Goal: Task Accomplishment & Management: Manage account settings

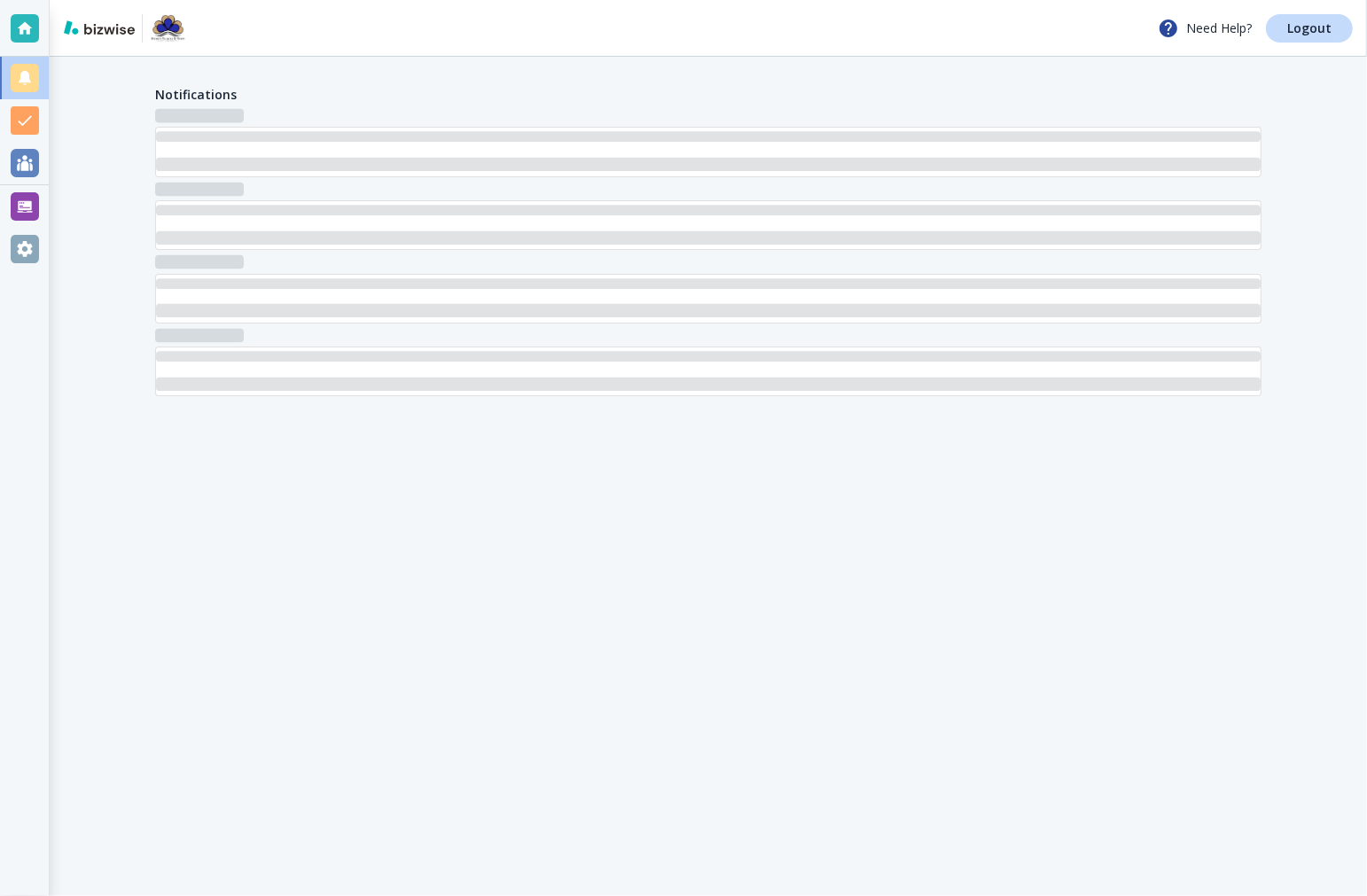
click at [14, 248] on div at bounding box center [25, 249] width 28 height 28
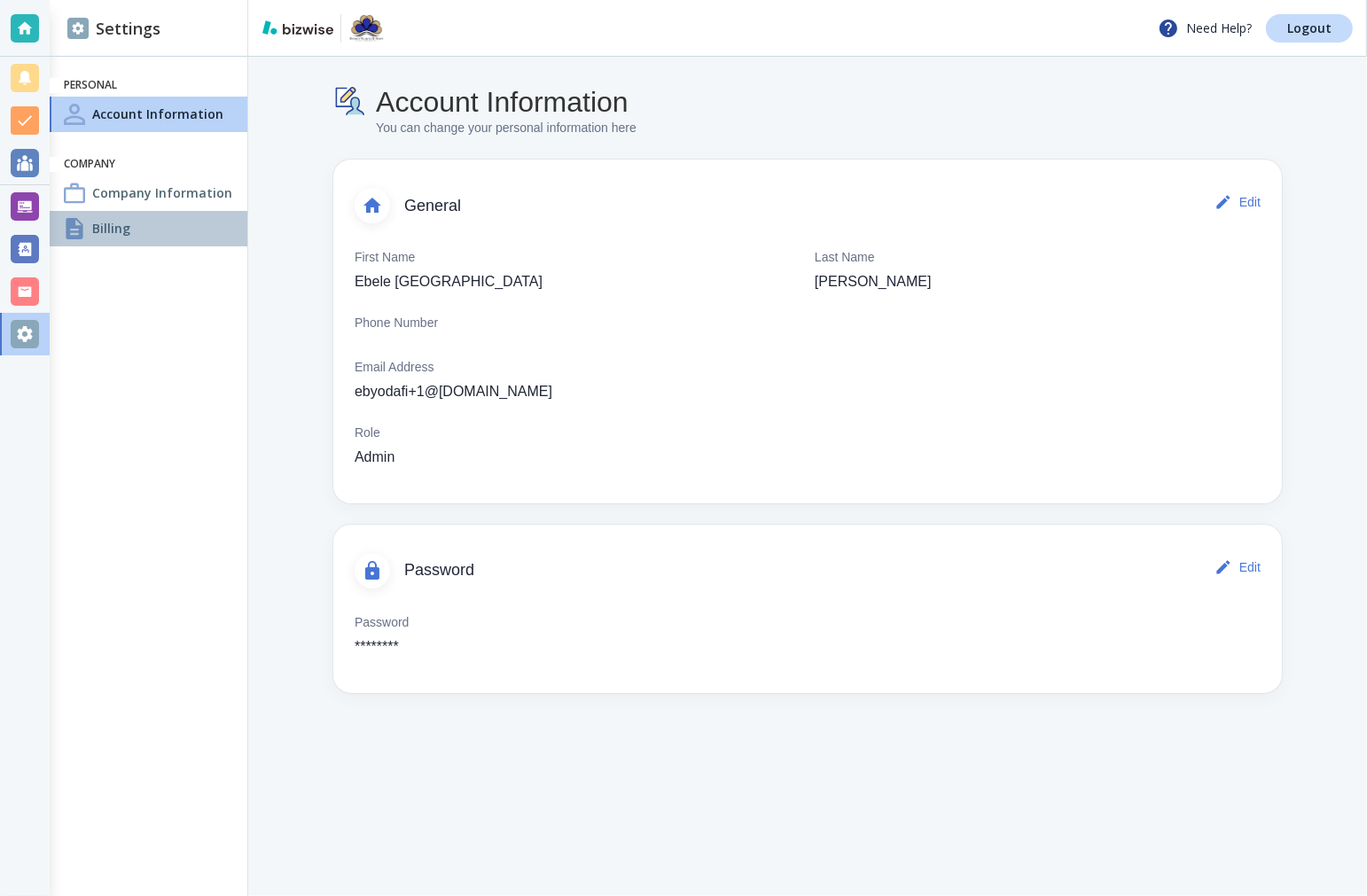
click at [117, 230] on h4 "Billing" at bounding box center [111, 227] width 38 height 19
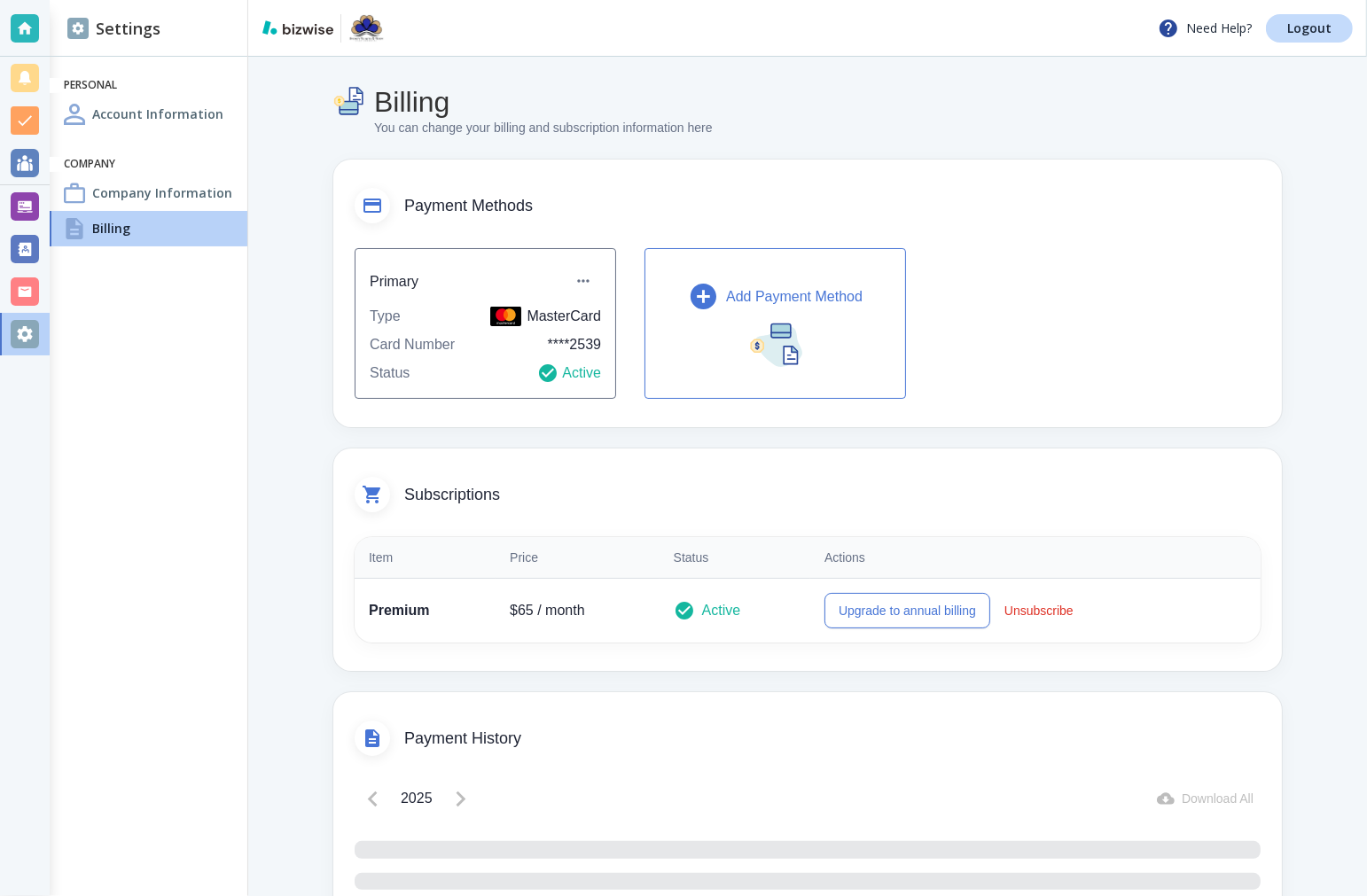
click at [762, 310] on div "Add Payment Method" at bounding box center [775, 297] width 175 height 31
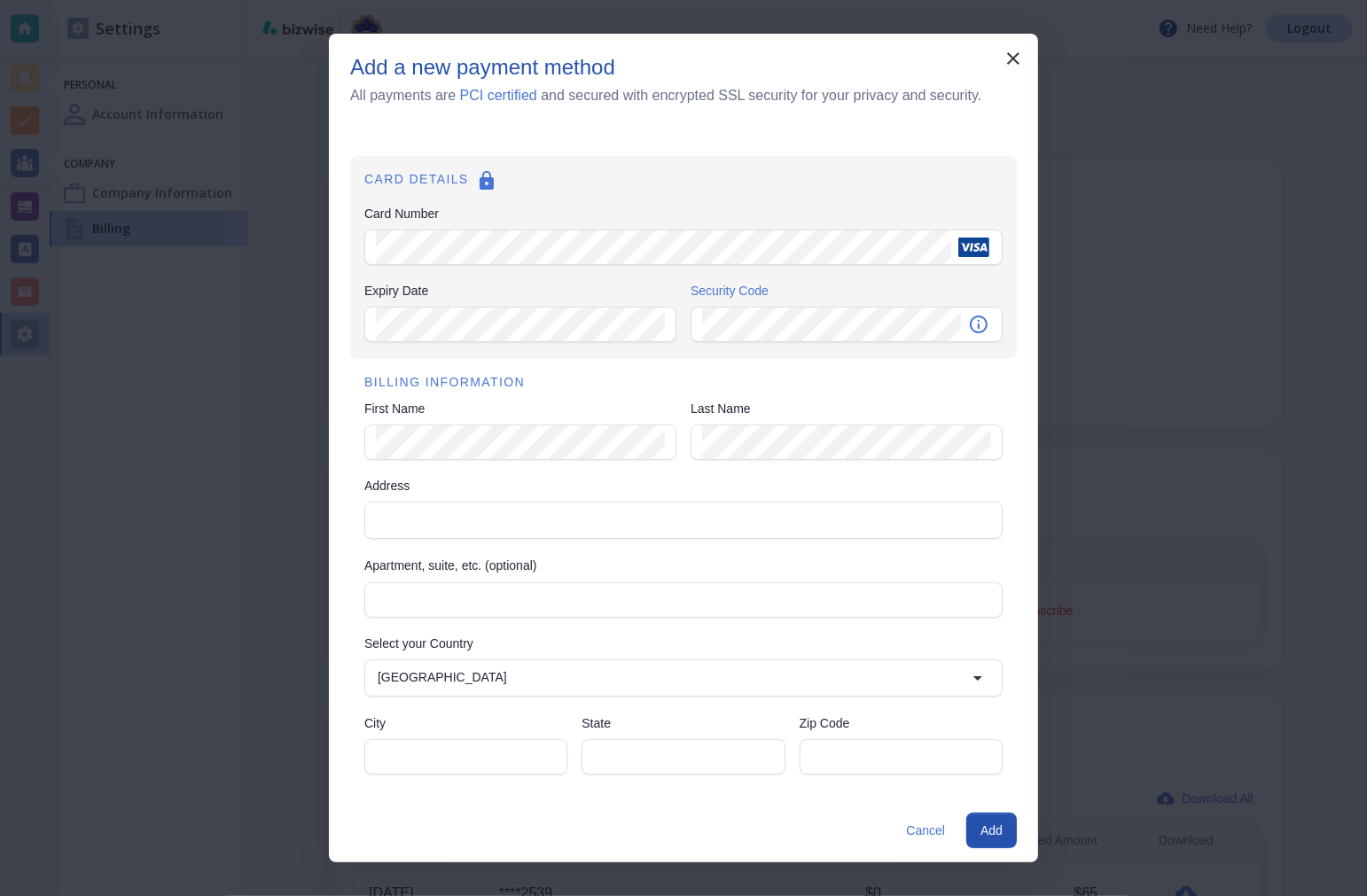
click at [492, 464] on div "BILLING INFORMATION First Name First Name Last Name Last Name Address Address A…" at bounding box center [684, 574] width 667 height 432
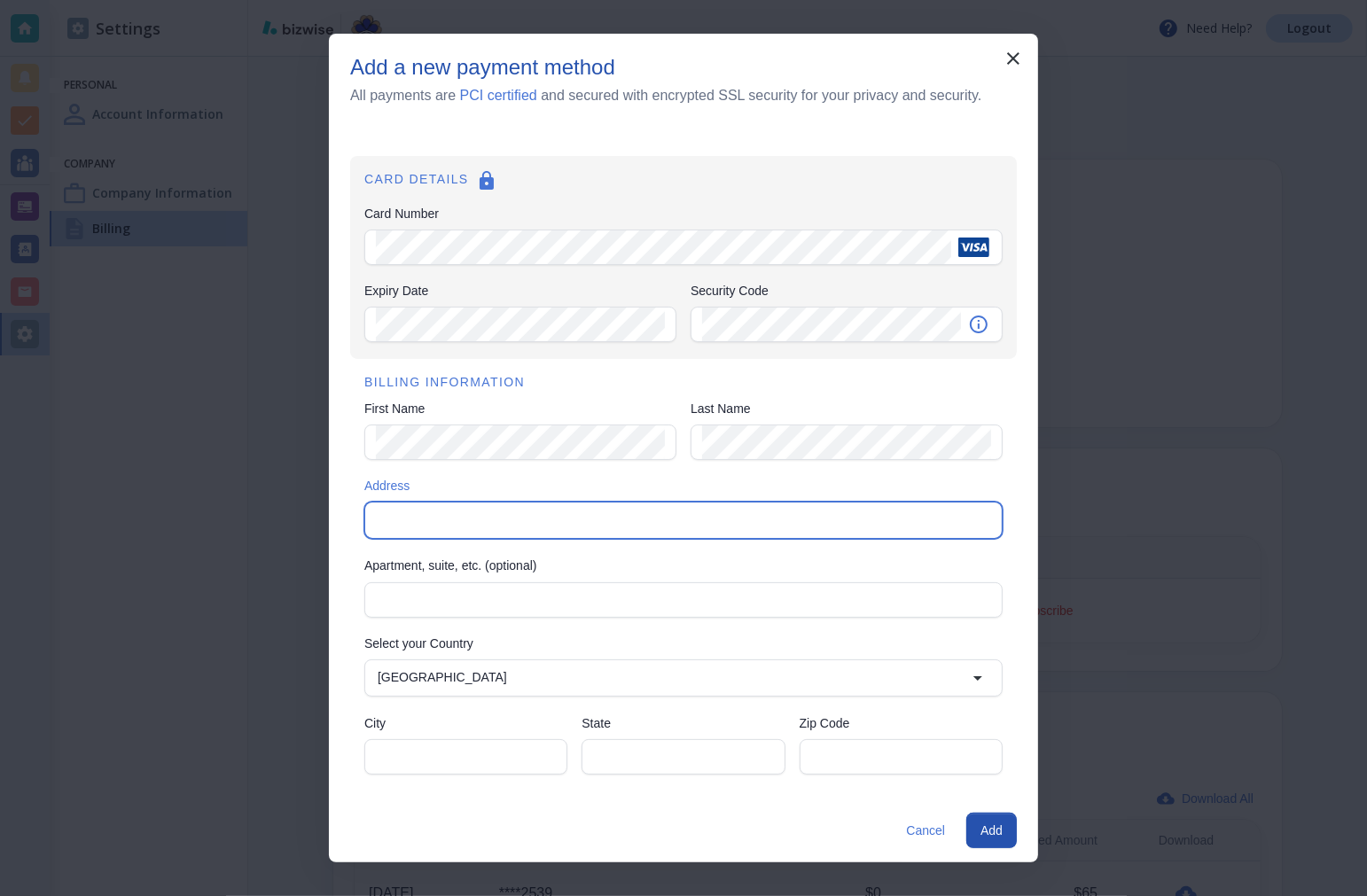
click at [498, 527] on input "Address" at bounding box center [682, 520] width 623 height 25
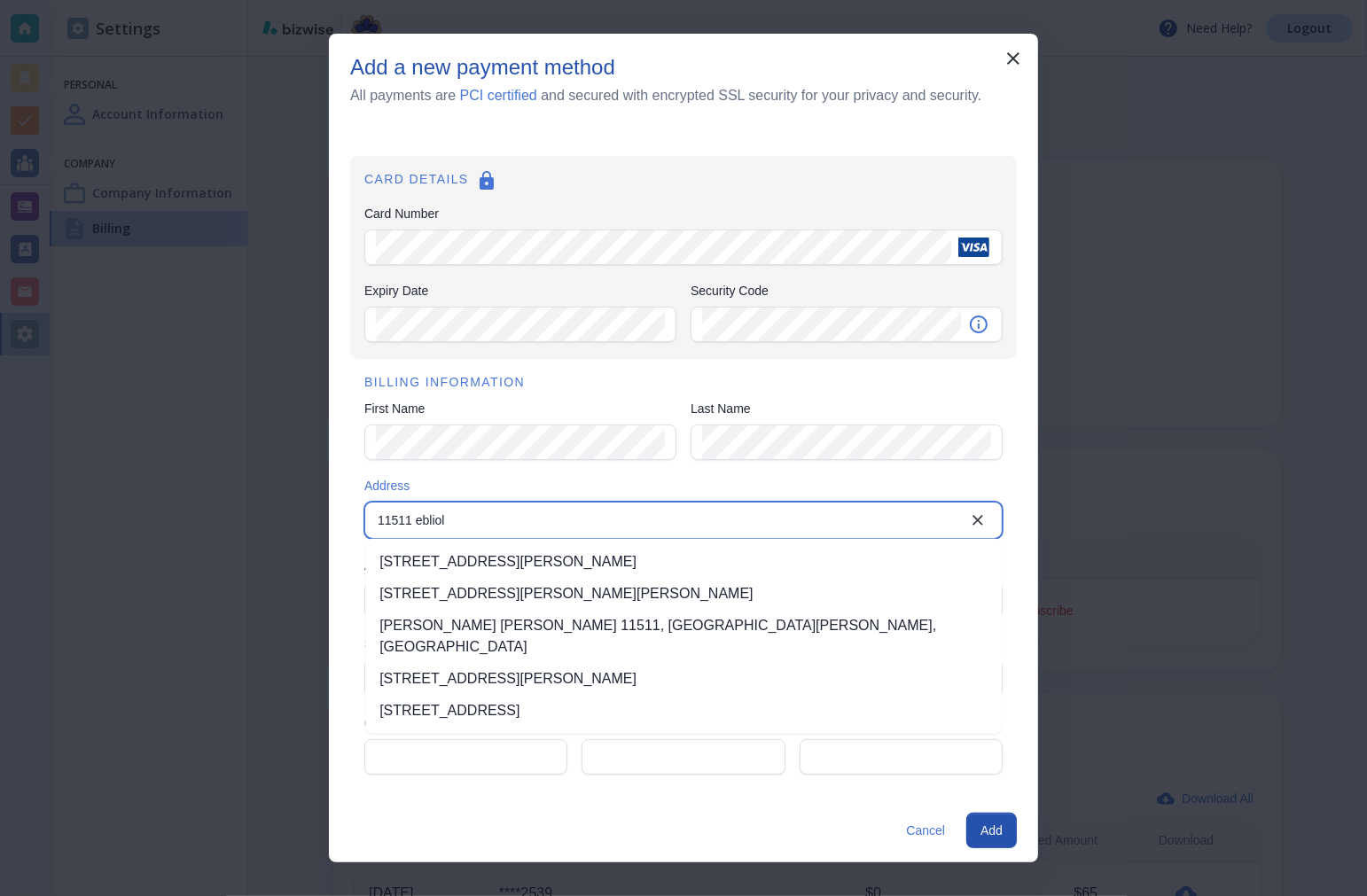
type input "11511 ebliola"
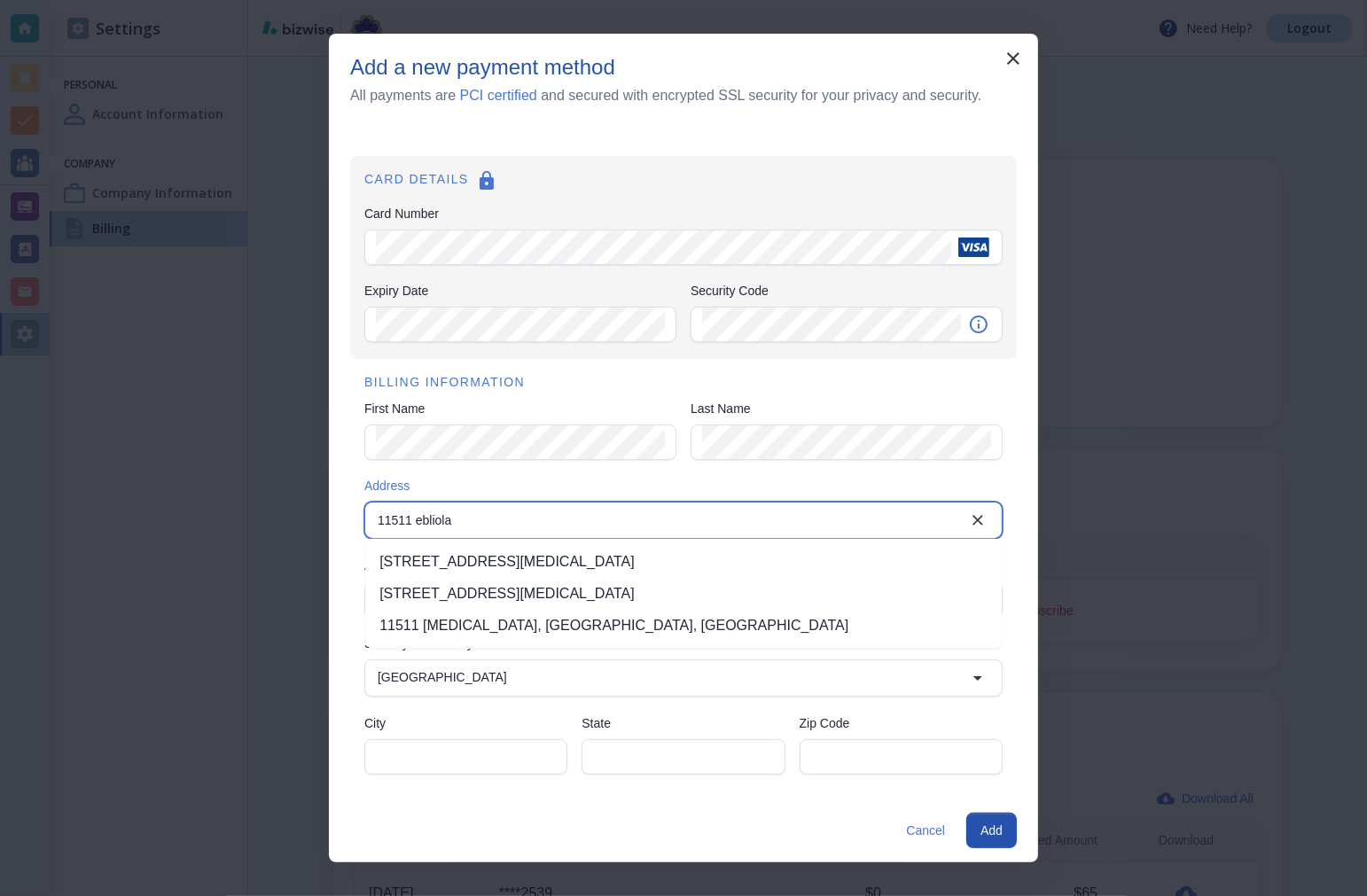
drag, startPoint x: 456, startPoint y: 521, endPoint x: 427, endPoint y: 521, distance: 29.0
click at [427, 521] on input "11511 ebliola" at bounding box center [669, 520] width 596 height 25
click at [485, 521] on input "11511 ebliola" at bounding box center [669, 520] width 596 height 25
drag, startPoint x: 485, startPoint y: 521, endPoint x: 406, endPoint y: 521, distance: 79.0
click at [402, 521] on input "11511 ebliola" at bounding box center [669, 520] width 596 height 25
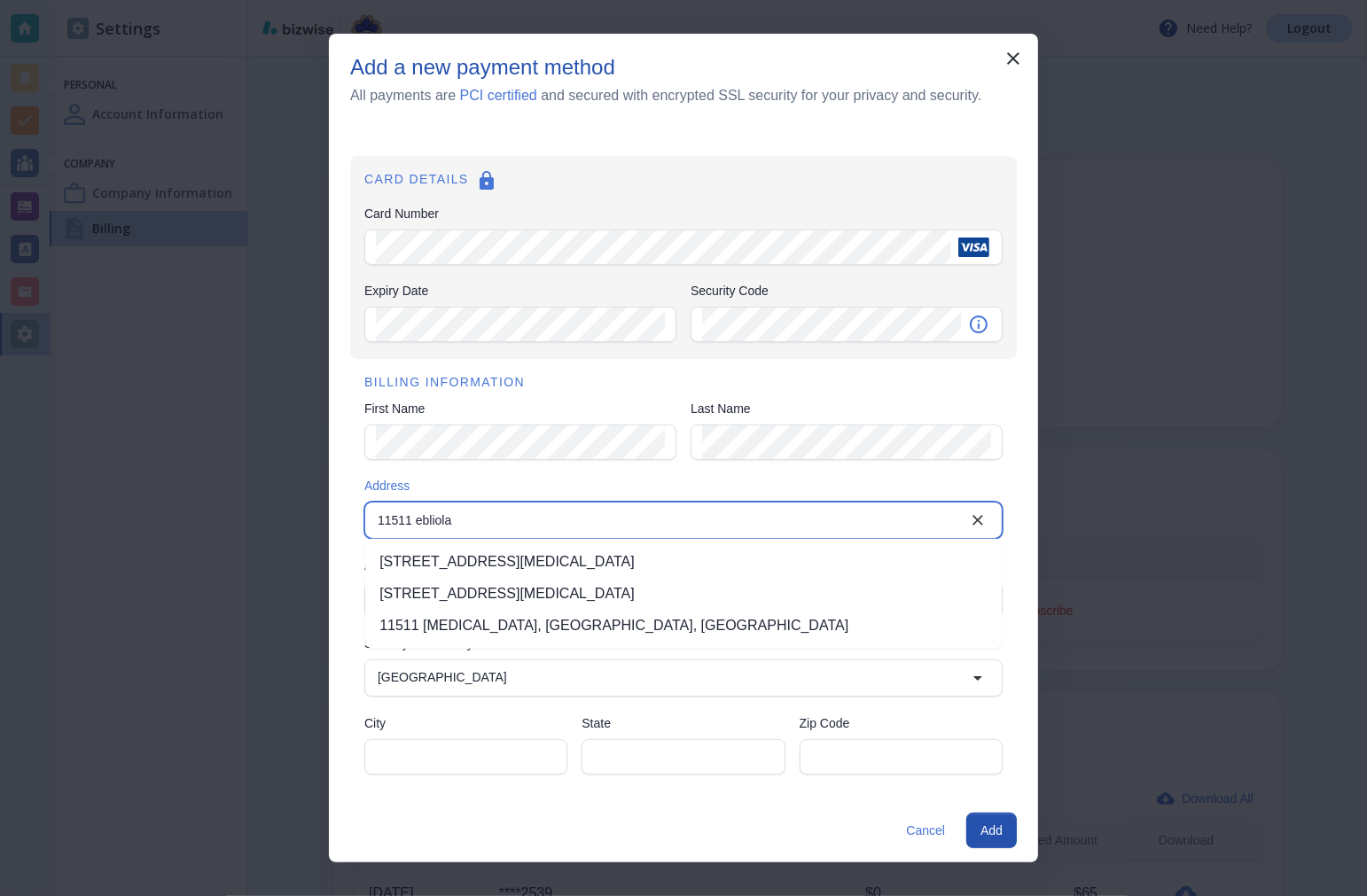
click at [527, 521] on input "11511 ebliola" at bounding box center [669, 520] width 596 height 25
drag, startPoint x: 520, startPoint y: 521, endPoint x: 341, endPoint y: 521, distance: 179.0
click at [341, 521] on div "CARD DETAILS Card Number Card Number Expiry Date Expiry Date Security Code Secu…" at bounding box center [683, 463] width 709 height 671
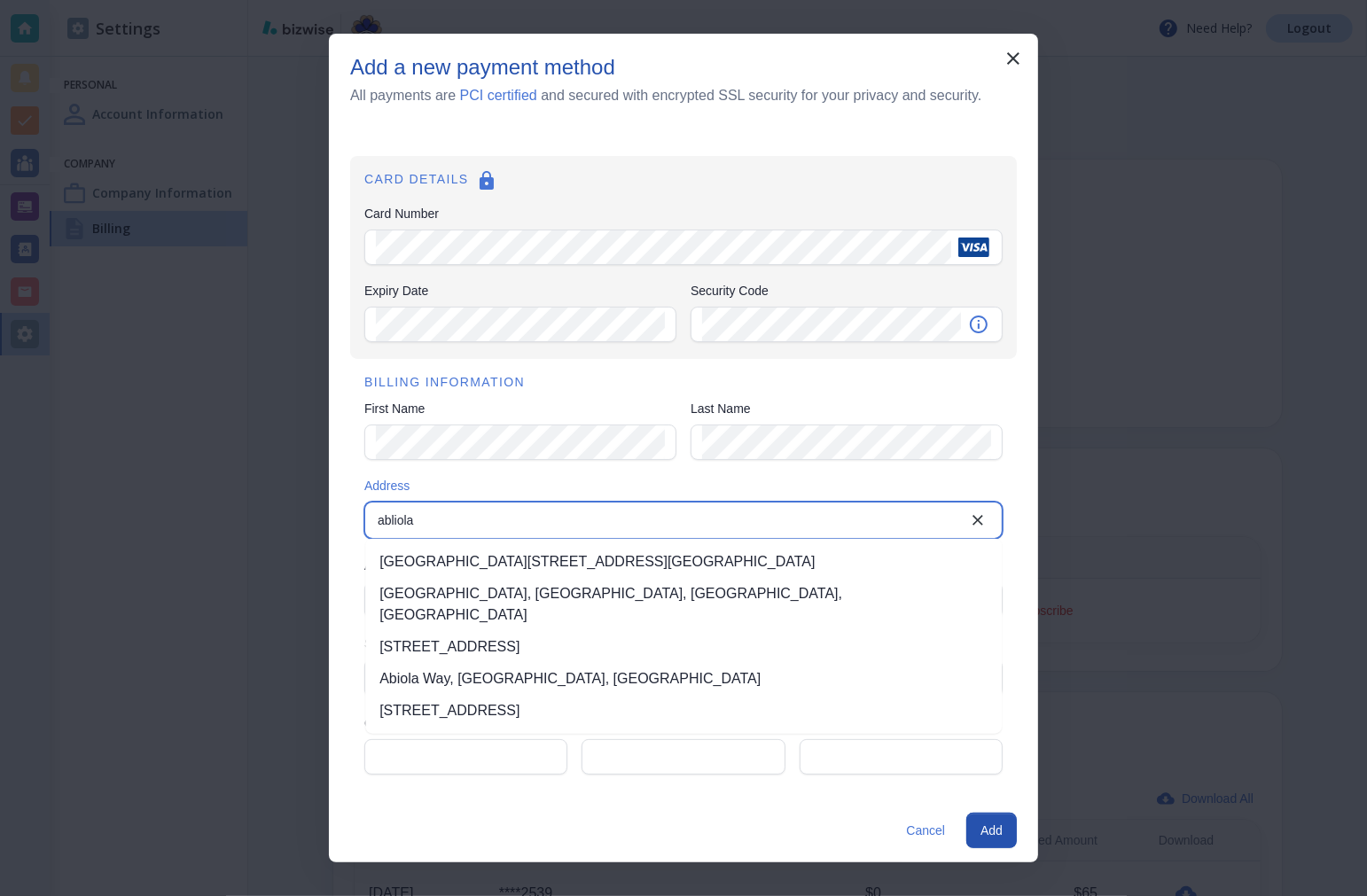
click at [375, 524] on input "abliola" at bounding box center [669, 520] width 596 height 25
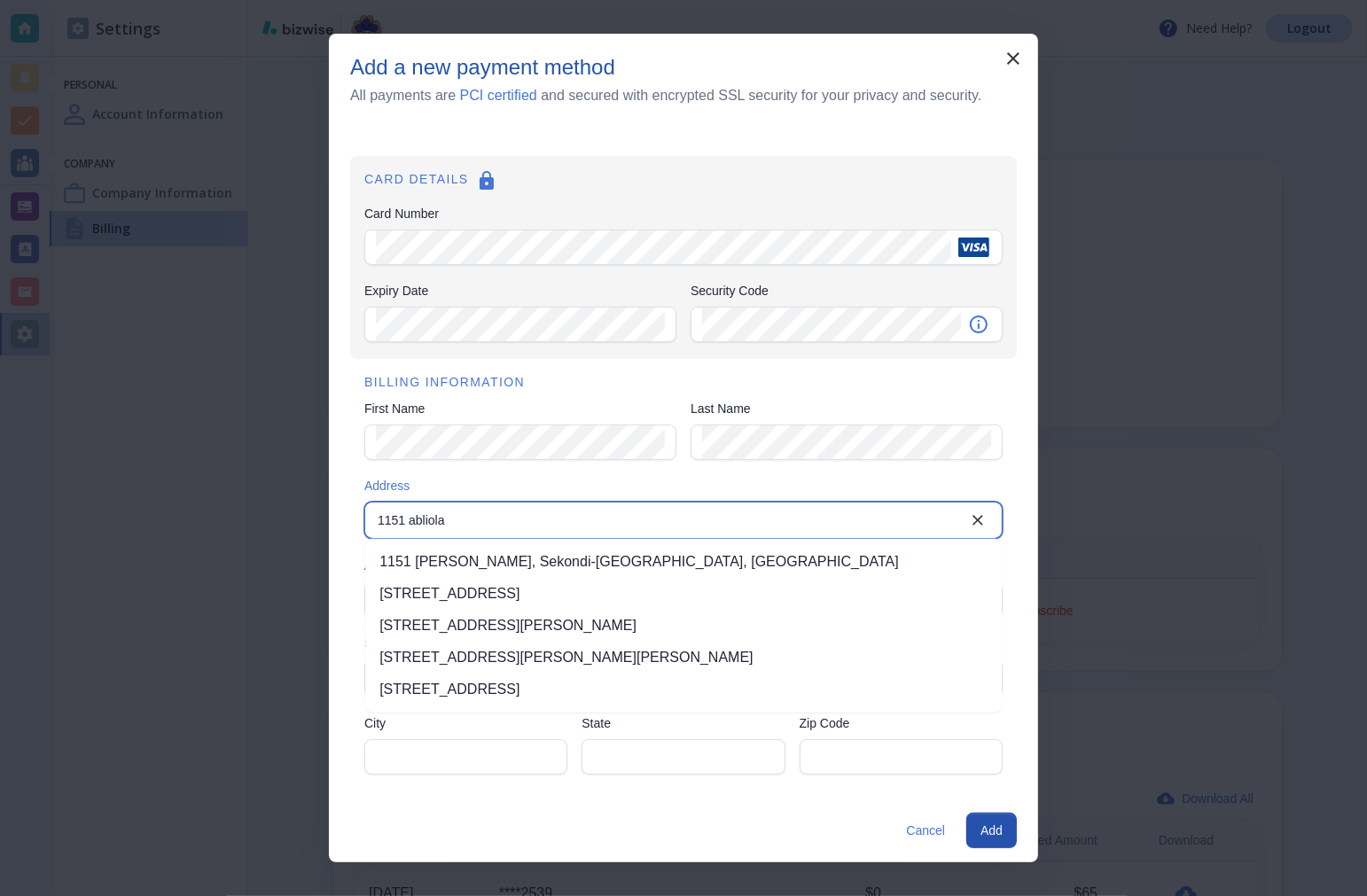
type input "11511 abliola"
click at [984, 528] on button "Clear" at bounding box center [978, 520] width 35 height 35
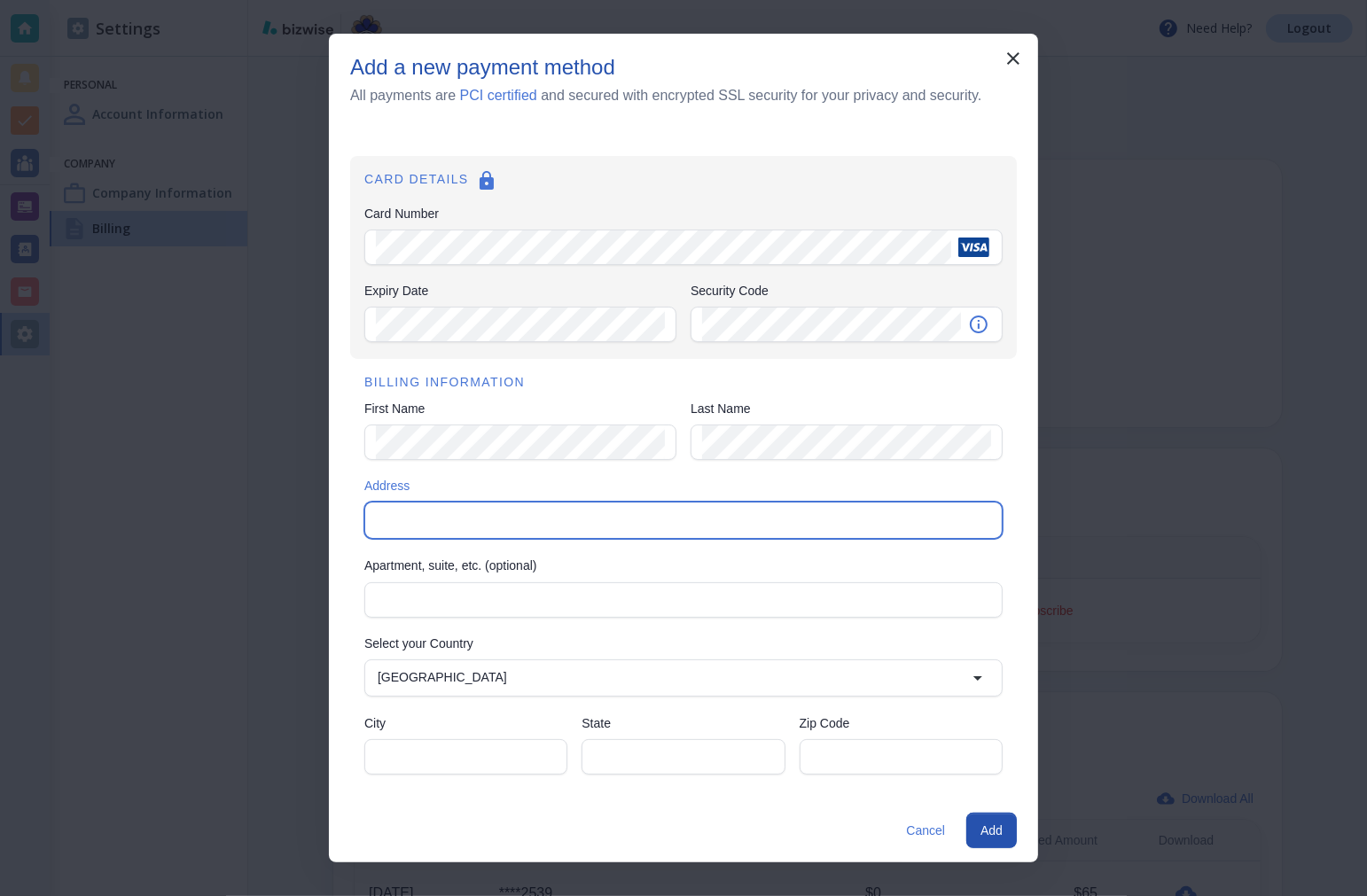
click at [465, 526] on input "Address" at bounding box center [682, 520] width 623 height 25
paste input "11511 [PERSON_NAME]"
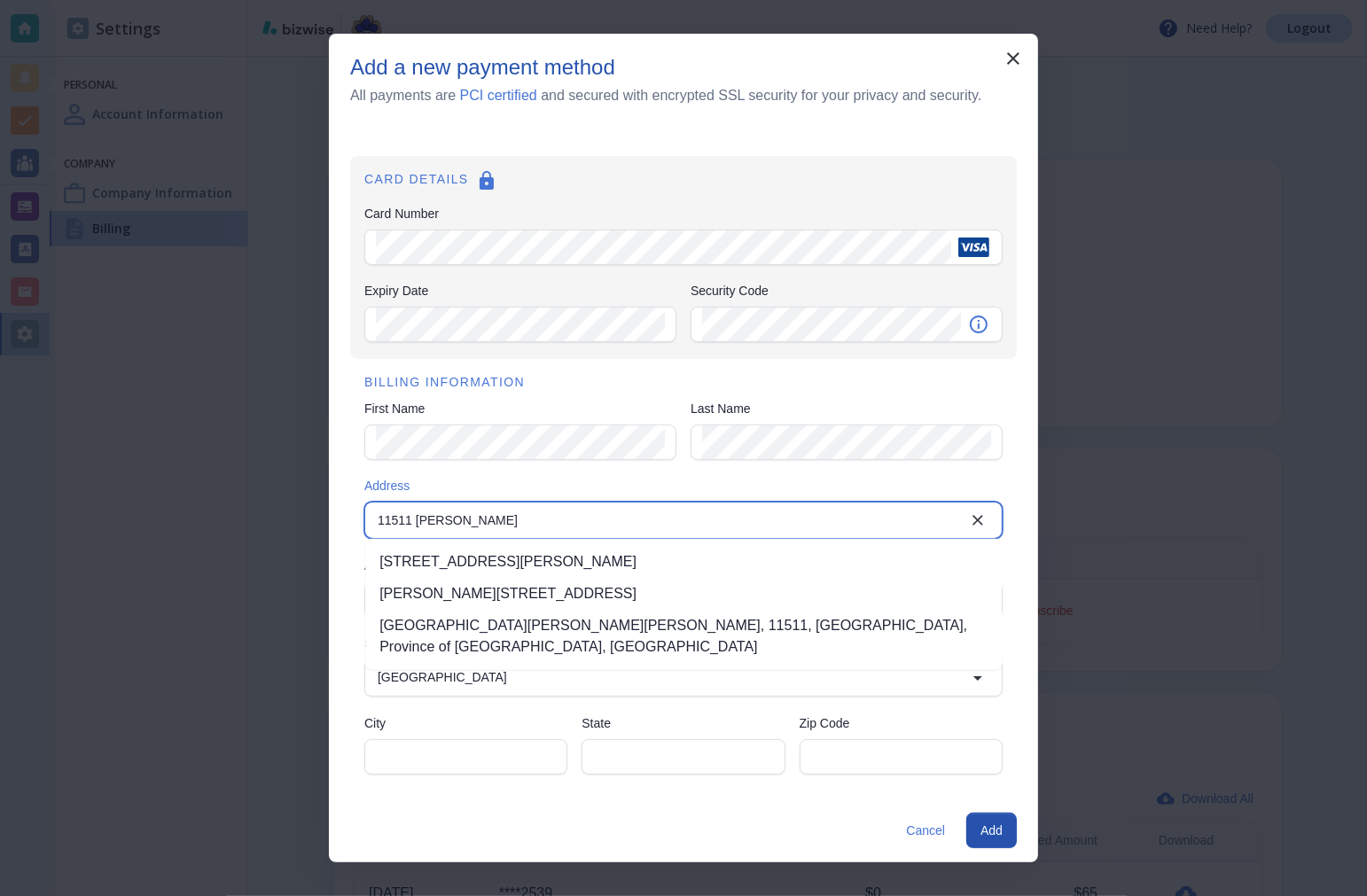
click at [636, 570] on li "[STREET_ADDRESS][PERSON_NAME]" at bounding box center [683, 562] width 636 height 32
type input "[STREET_ADDRESS][PERSON_NAME]"
type input "[GEOGRAPHIC_DATA]"
type input "77406"
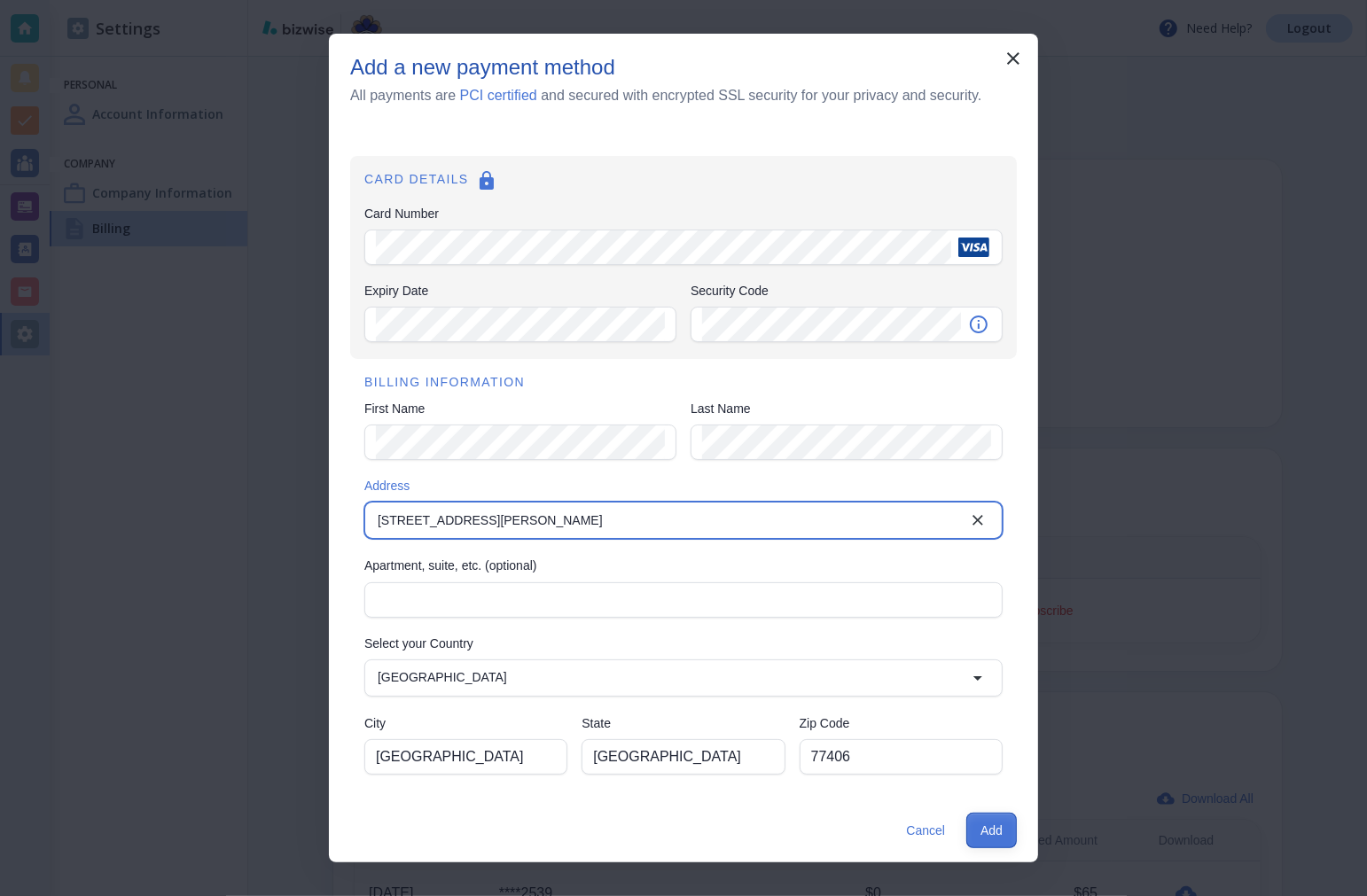
type input "[STREET_ADDRESS][PERSON_NAME]"
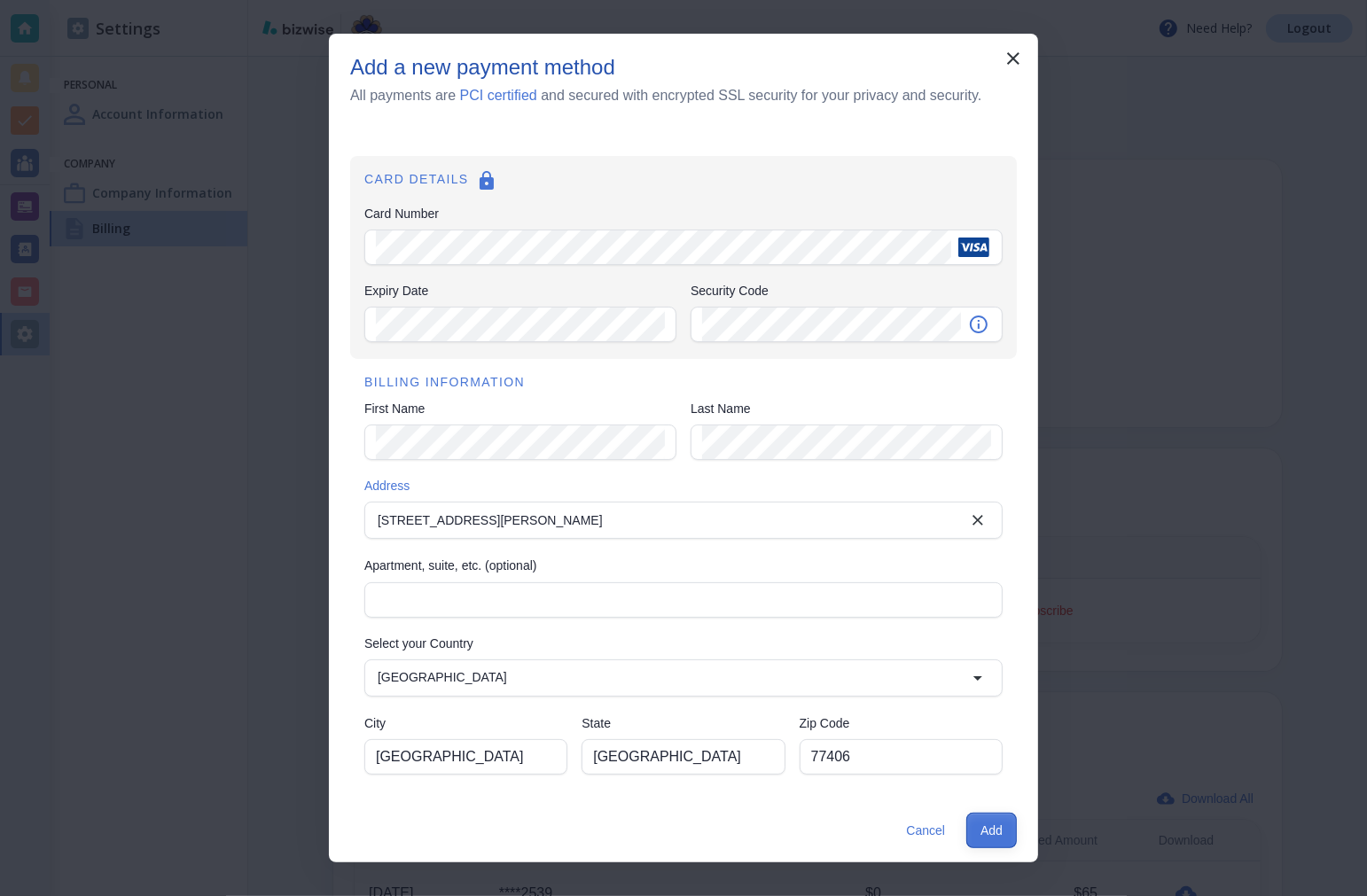
click at [994, 828] on button "Add" at bounding box center [991, 830] width 51 height 35
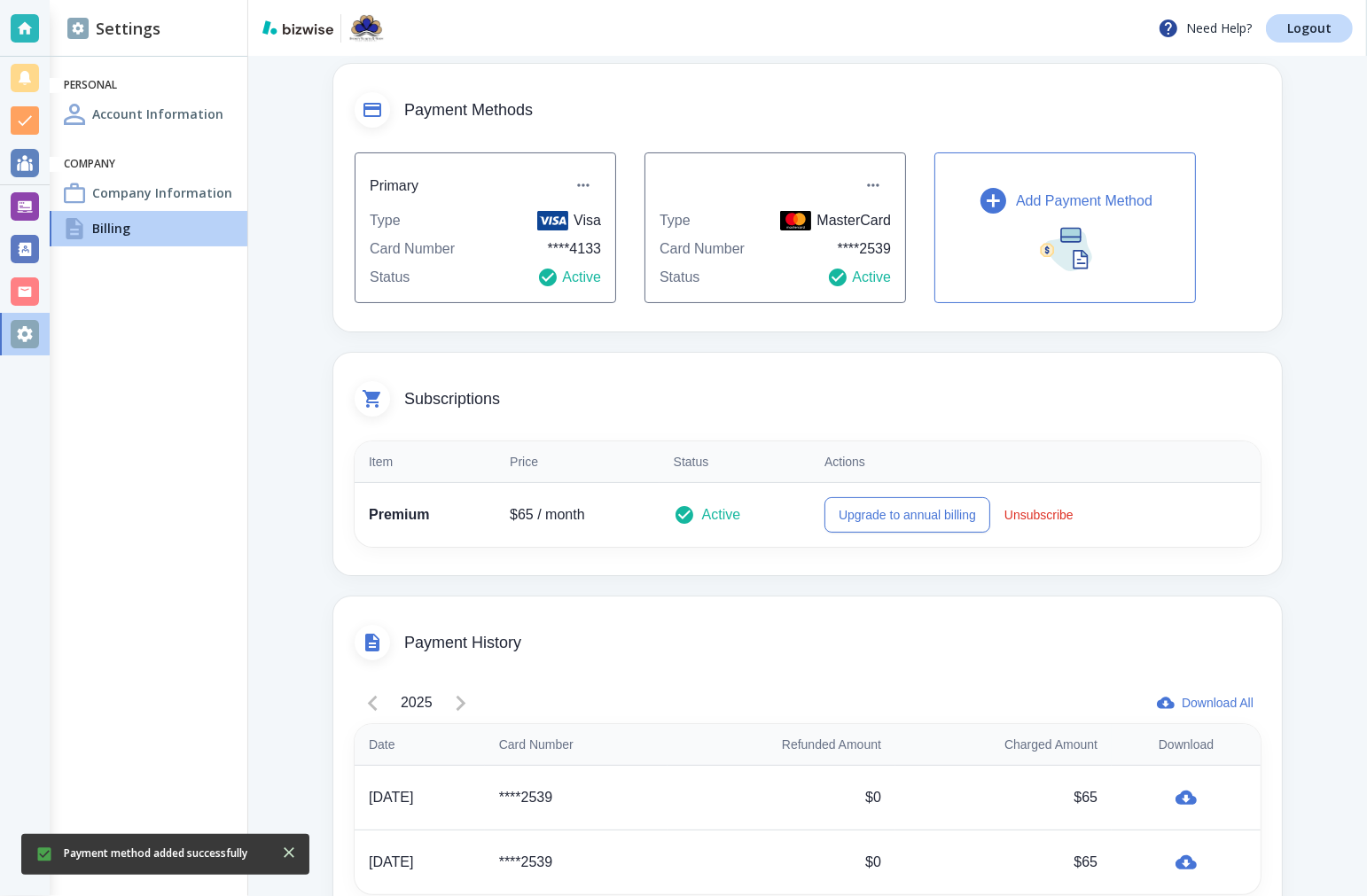
scroll to position [163, 0]
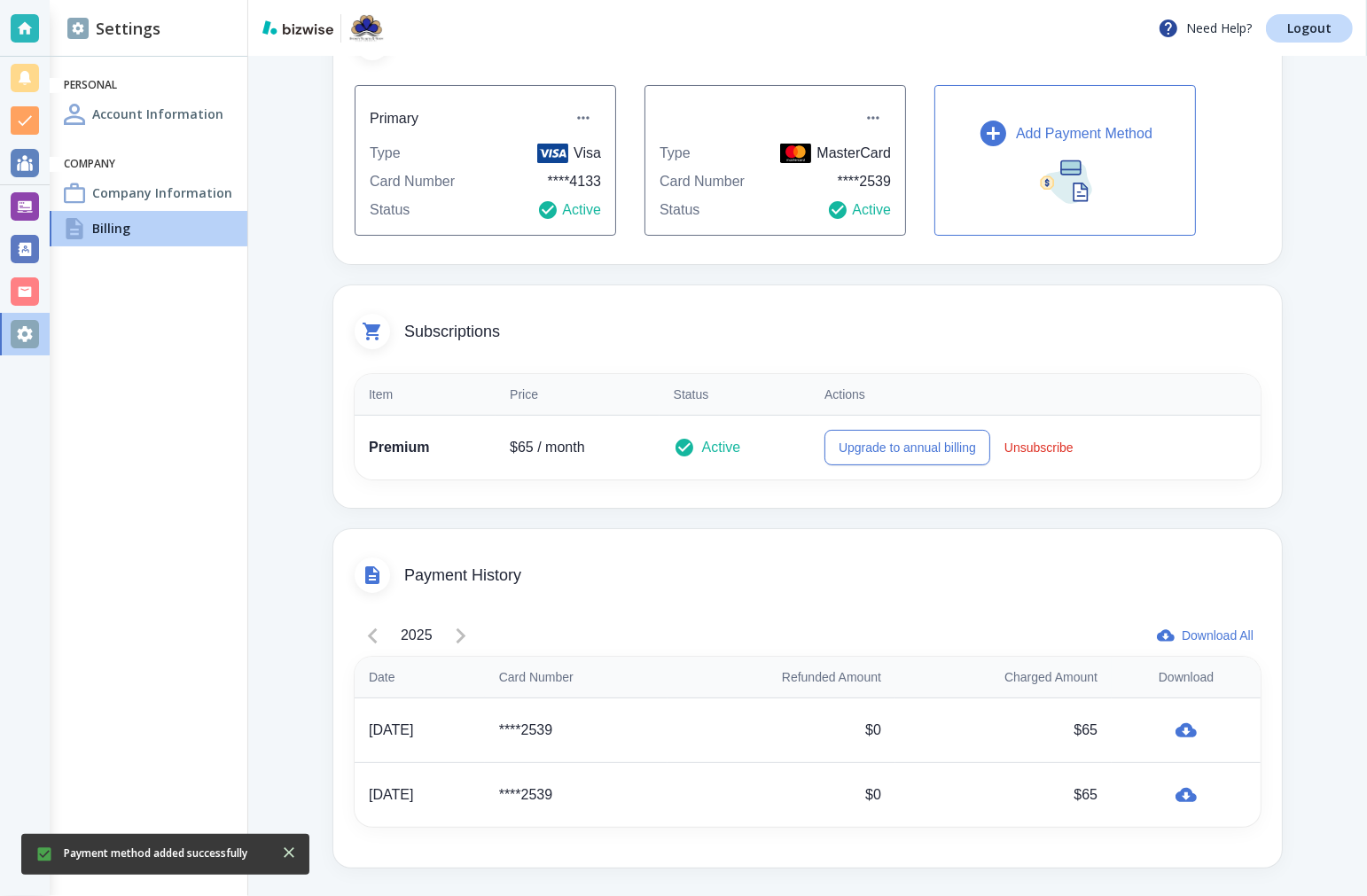
drag, startPoint x: 439, startPoint y: 735, endPoint x: 357, endPoint y: 733, distance: 82.0
click at [357, 733] on td "[DATE]" at bounding box center [420, 730] width 130 height 65
click at [471, 736] on div "[DATE]" at bounding box center [420, 730] width 102 height 22
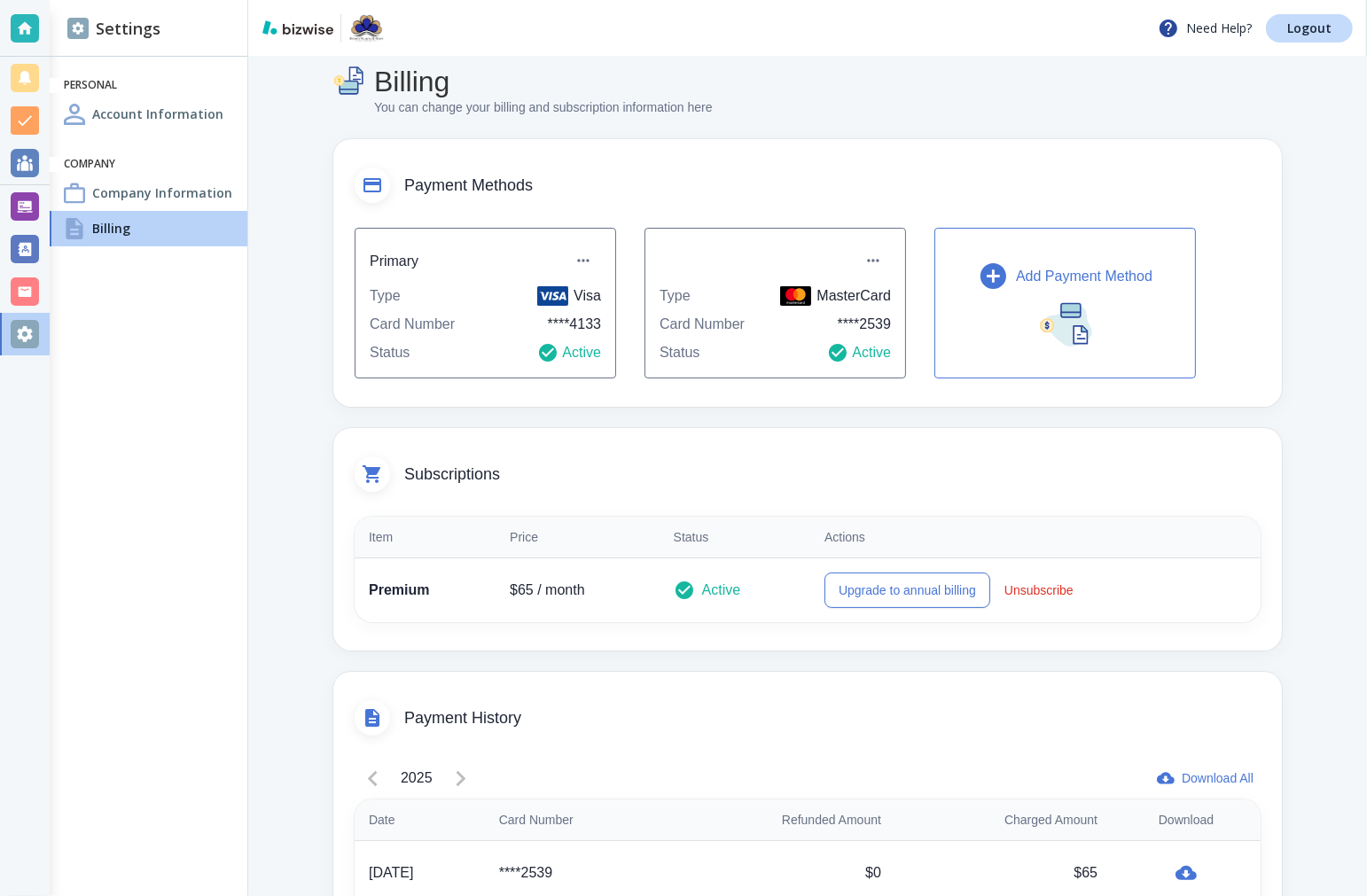
scroll to position [0, 0]
